Goal: Task Accomplishment & Management: Manage account settings

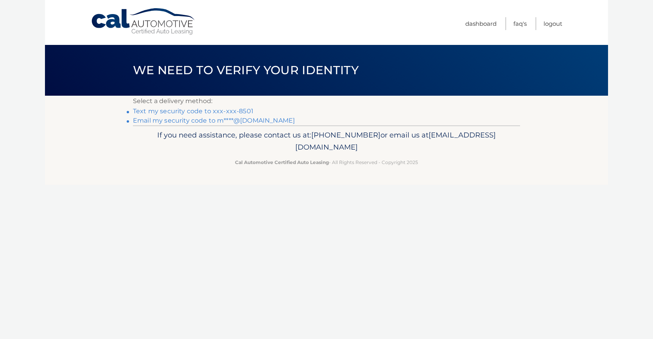
click at [205, 111] on link "Text my security code to xxx-xxx-8501" at bounding box center [193, 111] width 120 height 7
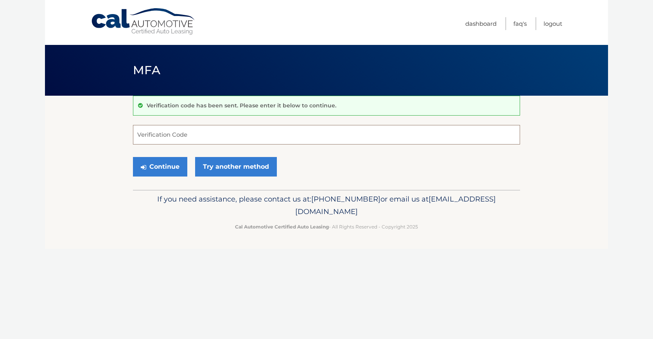
click at [205, 135] on input "Verification Code" at bounding box center [326, 135] width 387 height 20
type input "156074"
click at [167, 164] on button "Continue" at bounding box center [160, 167] width 54 height 20
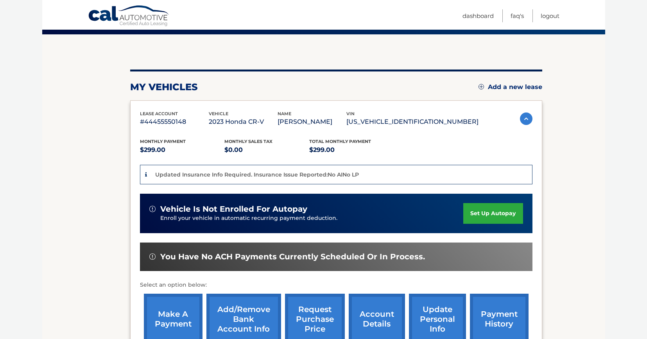
scroll to position [78, 0]
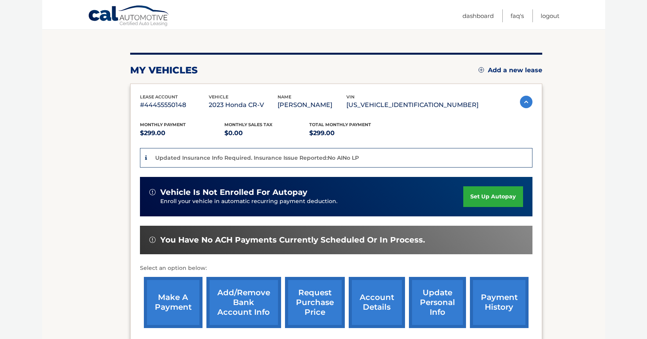
click at [182, 294] on link "make a payment" at bounding box center [173, 302] width 59 height 51
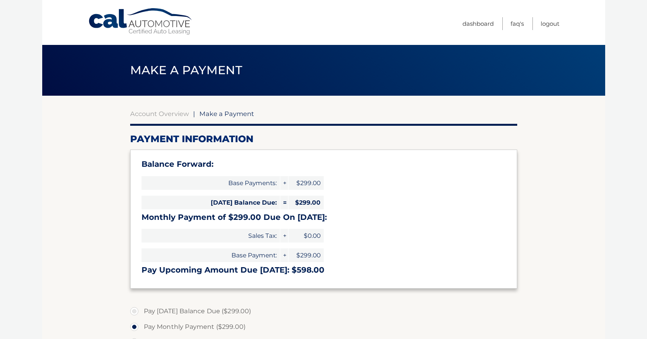
select select "NzJmMTliOWUtODVlZC00ZGExLWIzNDAtNTMxYmFiZTc3ZjRm"
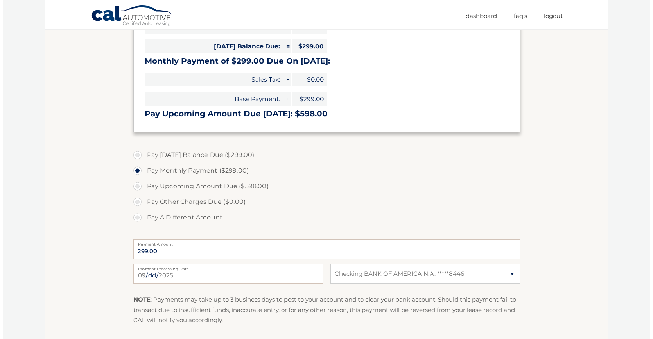
scroll to position [196, 0]
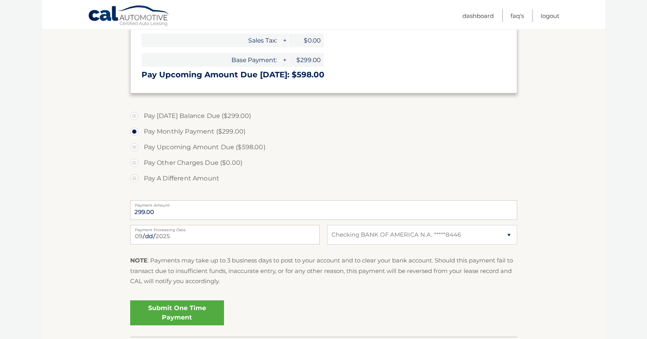
click at [190, 312] on link "Submit One Time Payment" at bounding box center [177, 313] width 94 height 25
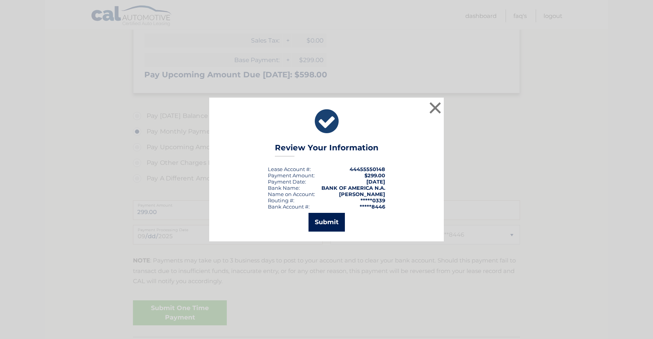
click at [323, 227] on button "Submit" at bounding box center [327, 222] width 36 height 19
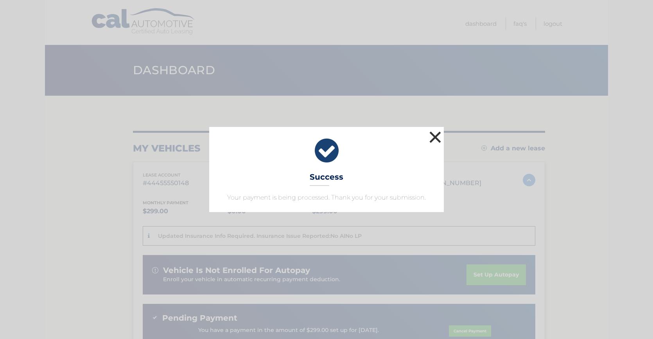
click at [438, 136] on button "×" at bounding box center [435, 137] width 16 height 16
